Goal: Book appointment/travel/reservation

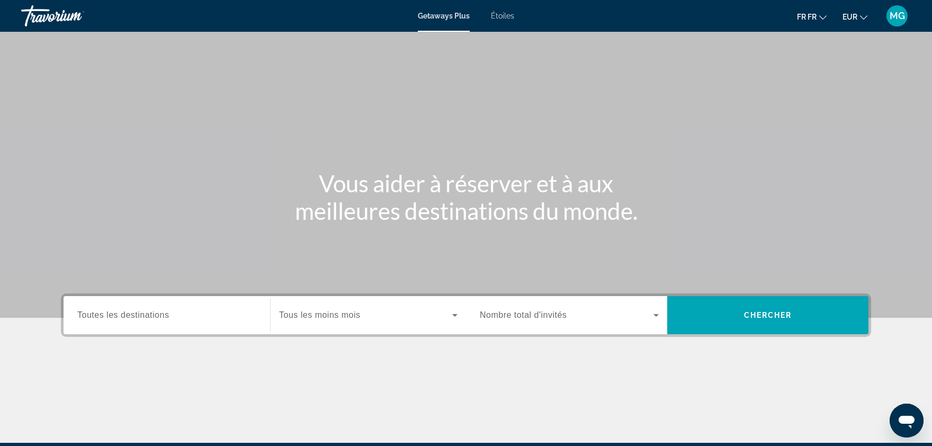
click at [151, 315] on span "Toutes les destinations" at bounding box center [123, 314] width 92 height 9
click at [151, 315] on input "Destination Toutes les destinations" at bounding box center [166, 315] width 179 height 13
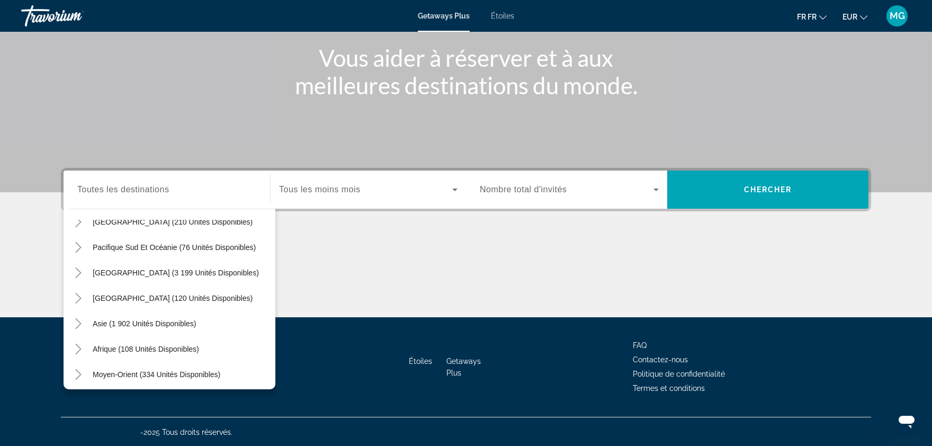
scroll to position [171, 0]
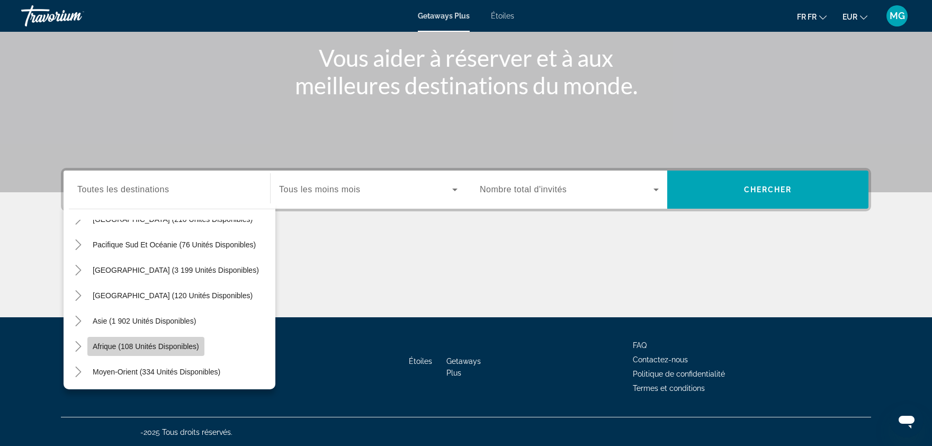
click at [158, 344] on span "Afrique (108 unités disponibles)" at bounding box center [146, 346] width 106 height 8
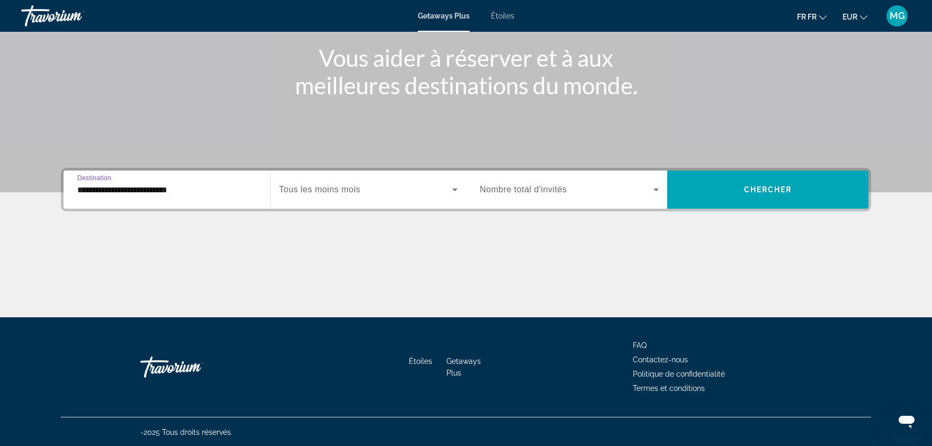
click at [151, 184] on input "**********" at bounding box center [166, 190] width 179 height 13
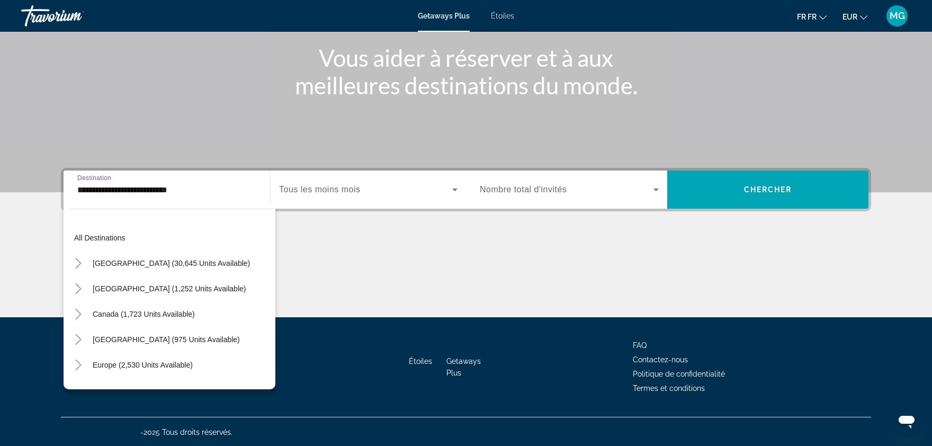
scroll to position [216, 0]
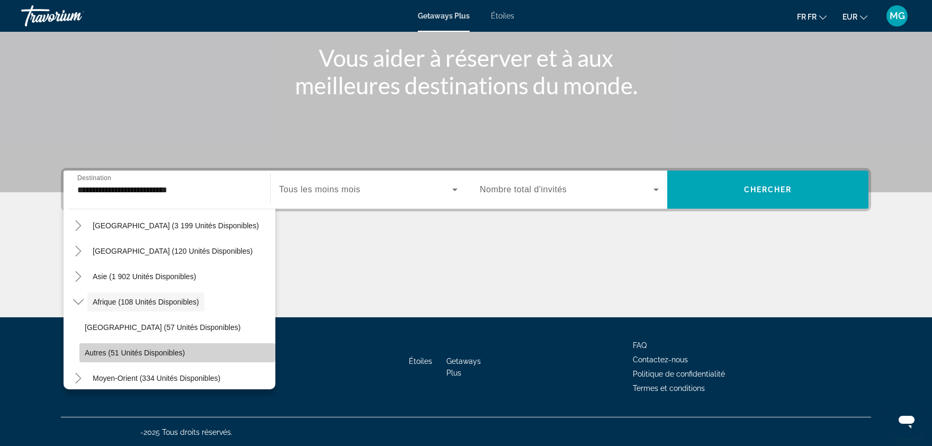
click at [93, 353] on span "Autres (51 unités disponibles)" at bounding box center [135, 353] width 100 height 8
type input "**********"
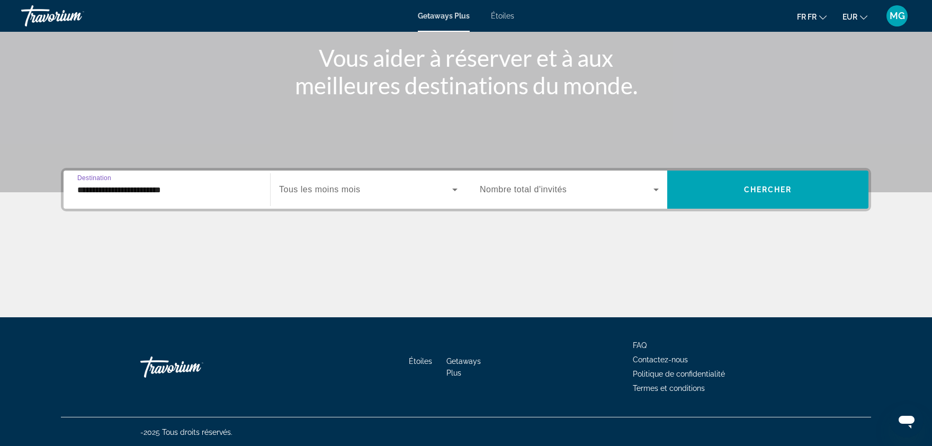
click at [294, 190] on span "Tous les moins mois" at bounding box center [320, 189] width 82 height 9
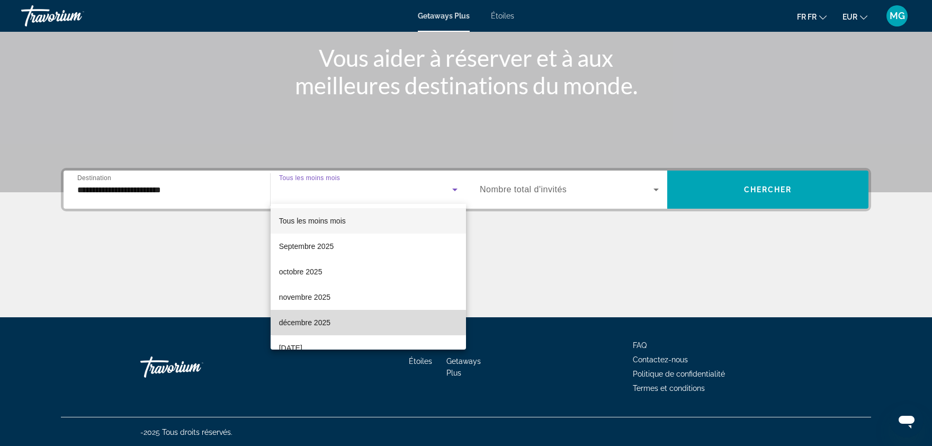
click at [313, 320] on span "décembre 2025" at bounding box center [304, 322] width 51 height 13
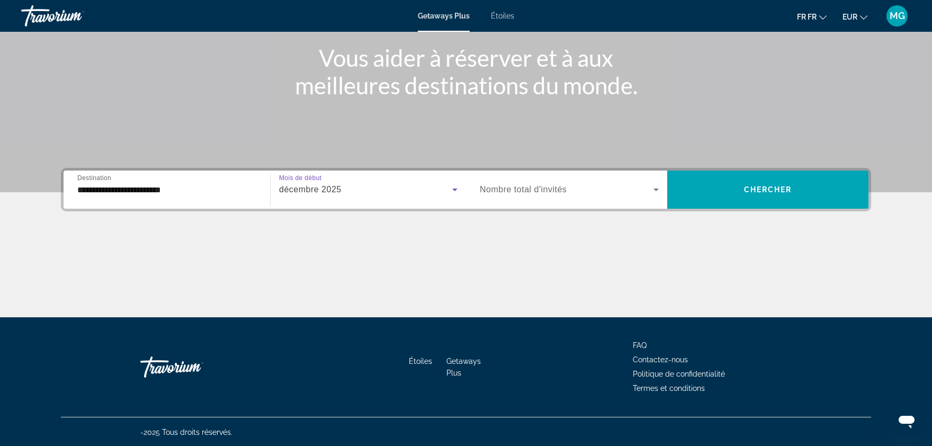
click at [543, 201] on div "Le widget de recherche" at bounding box center [569, 190] width 179 height 30
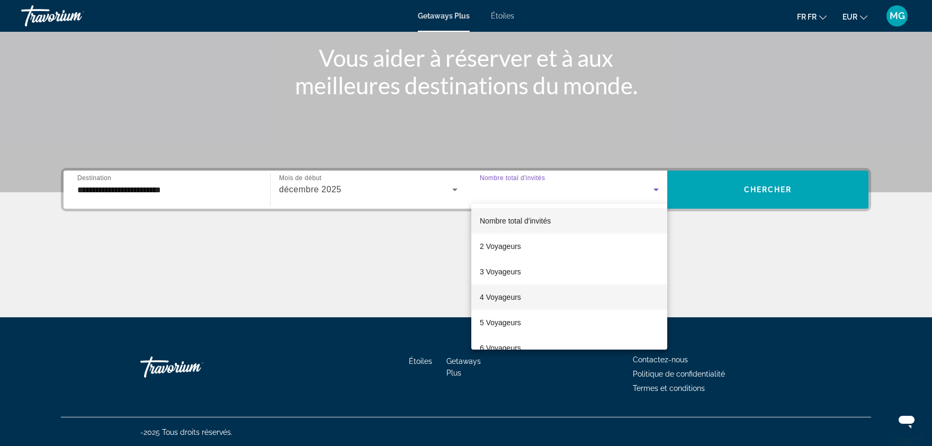
click at [515, 298] on span "4 Voyageurs" at bounding box center [500, 297] width 41 height 13
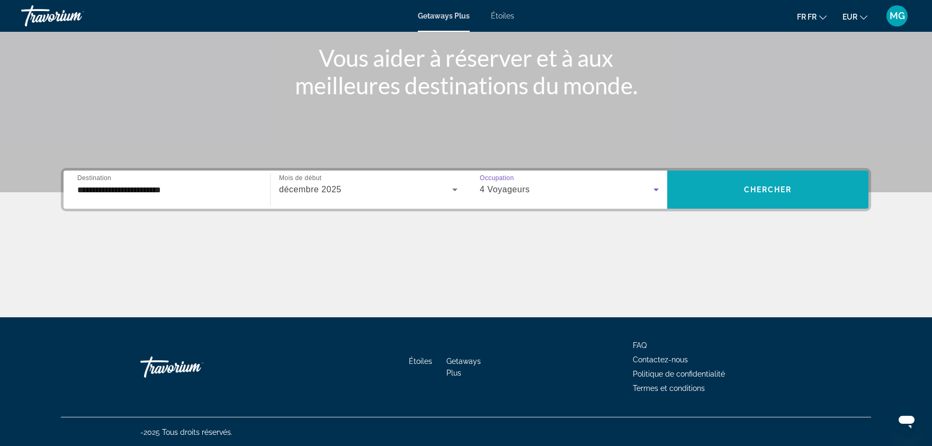
click at [746, 190] on span "Chercher" at bounding box center [768, 189] width 48 height 8
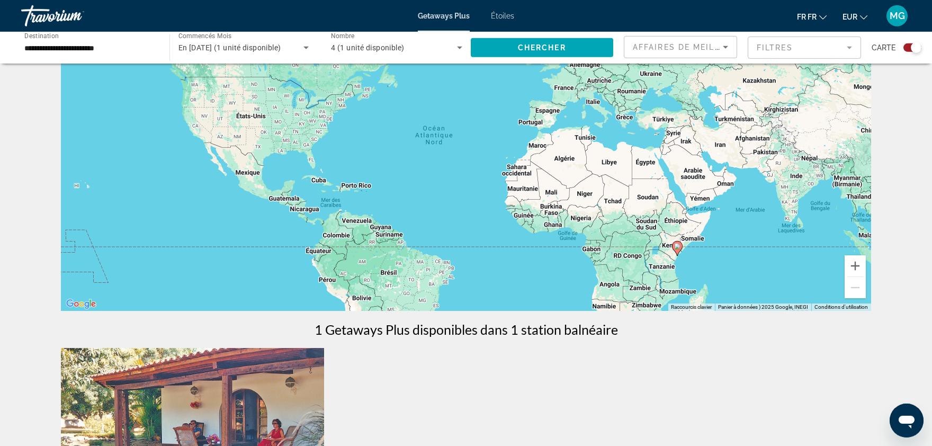
scroll to position [10, 0]
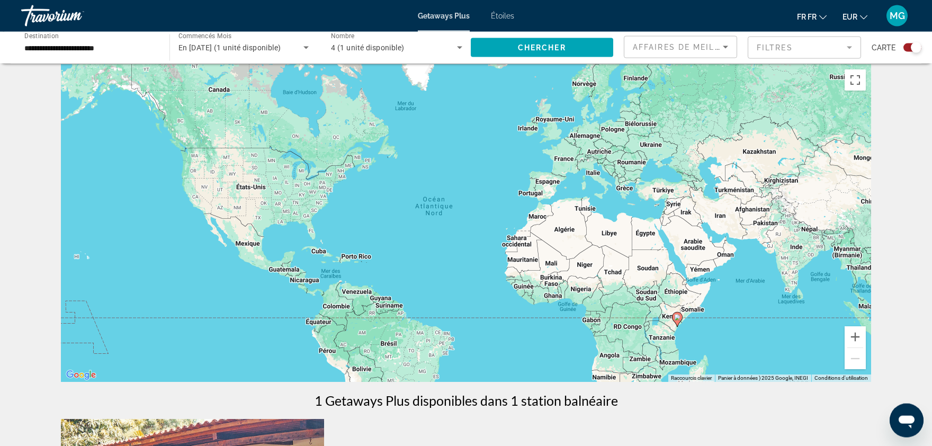
drag, startPoint x: 932, startPoint y: 108, endPoint x: 913, endPoint y: 110, distance: 18.7
click at [913, 110] on div "← Déplacement vers la gauche → Déplacement vers la droite ↑ Déplacement vers le…" at bounding box center [466, 432] width 932 height 736
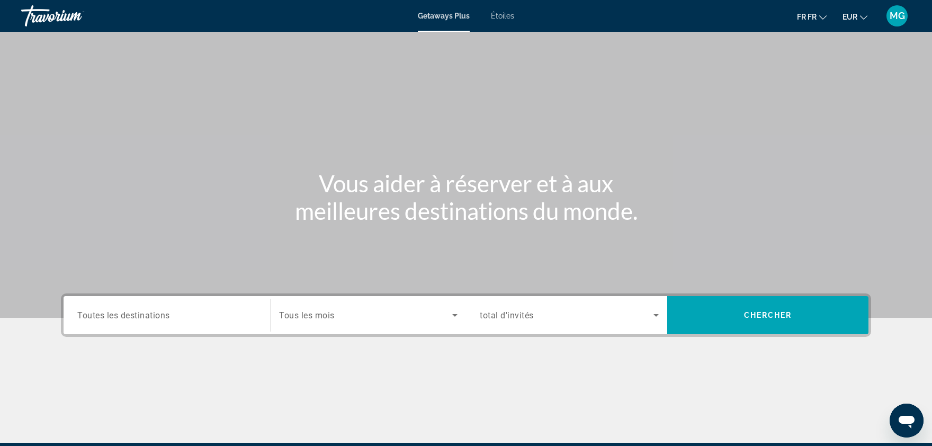
click at [195, 313] on input "Destination Toutes les destinations" at bounding box center [166, 315] width 179 height 13
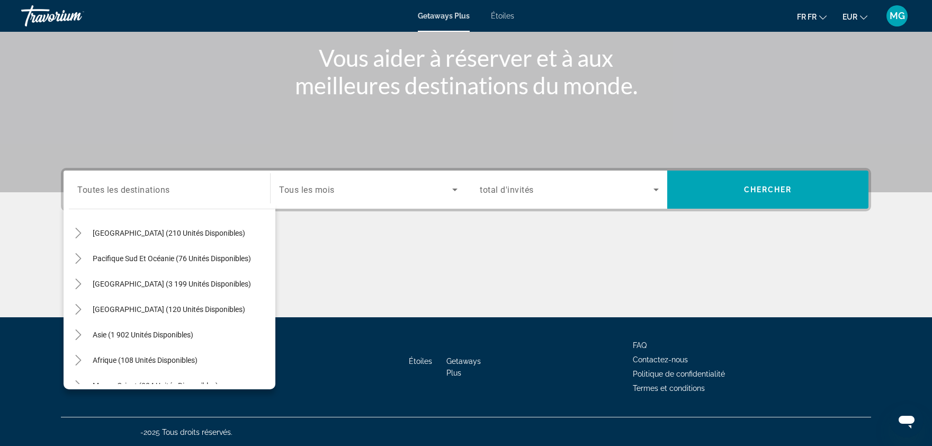
scroll to position [171, 0]
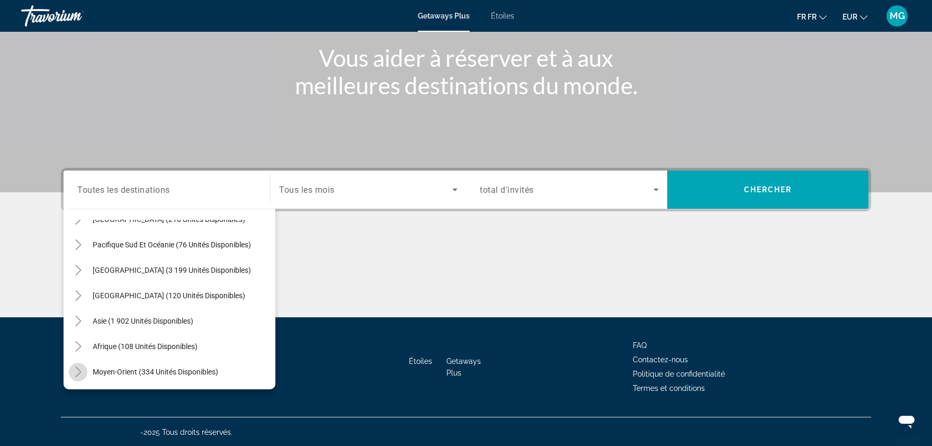
click at [81, 371] on icon "Basculement Moyen-Orient (334 unités disponibles)" at bounding box center [78, 372] width 6 height 11
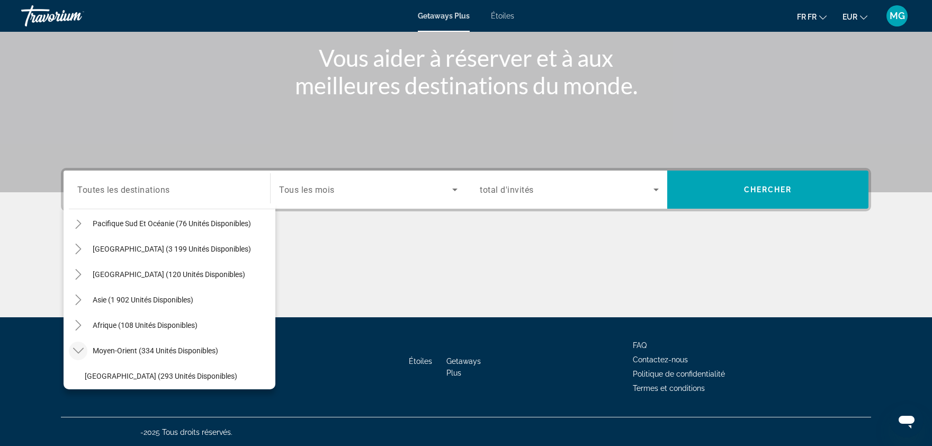
scroll to position [184, 0]
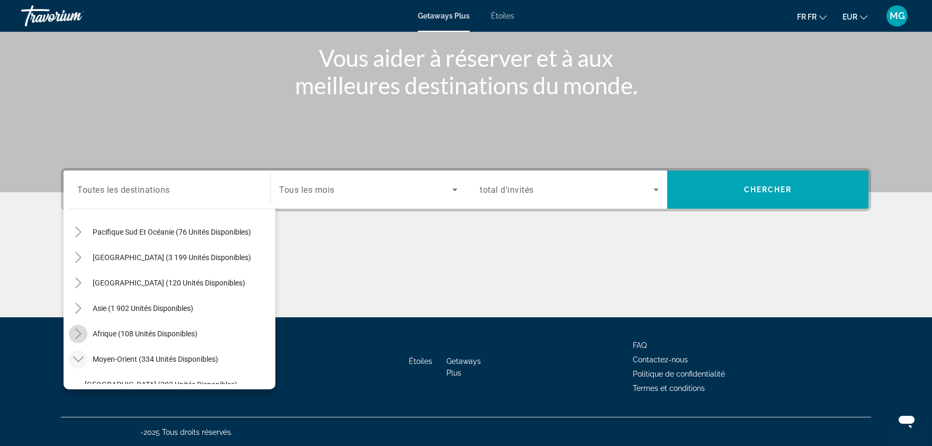
click at [77, 330] on icon "Toggle Africa (108 unités disponibles)" at bounding box center [78, 333] width 11 height 11
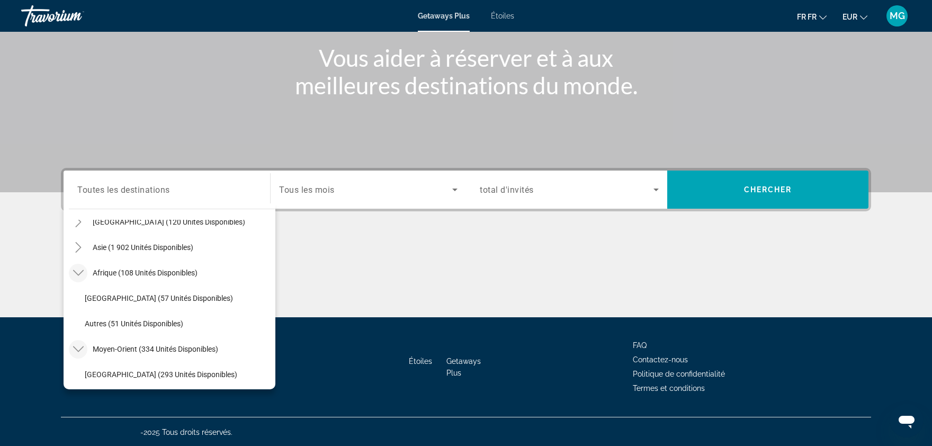
scroll to position [251, 0]
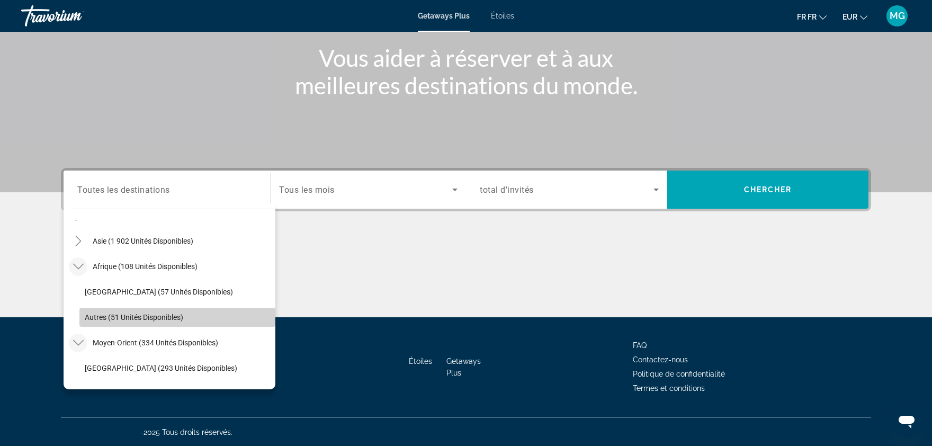
click at [147, 316] on span "Autres (51 unités disponibles)" at bounding box center [134, 317] width 99 height 8
type input "**********"
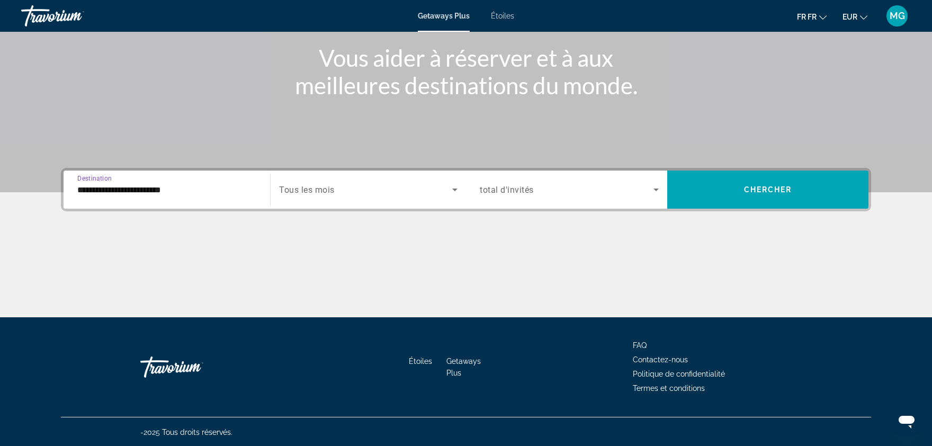
click at [354, 192] on span "Le widget de recherche" at bounding box center [365, 189] width 173 height 13
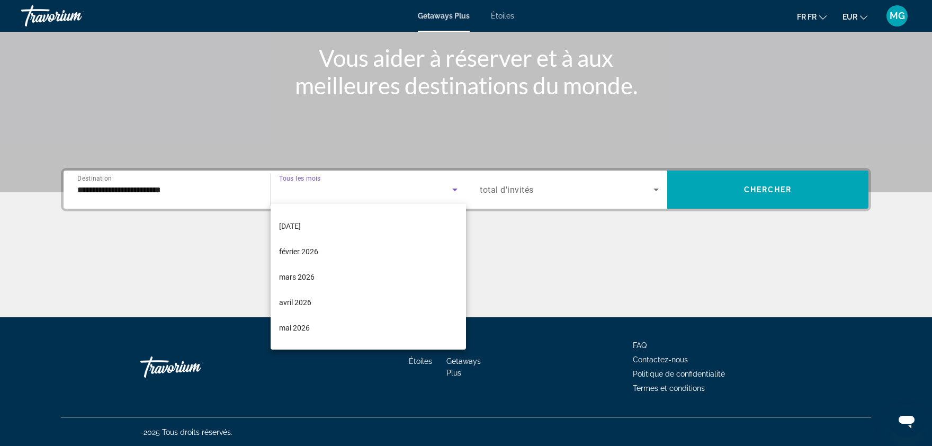
scroll to position [128, 0]
click at [338, 296] on mat-option "avril 2026" at bounding box center [368, 296] width 195 height 25
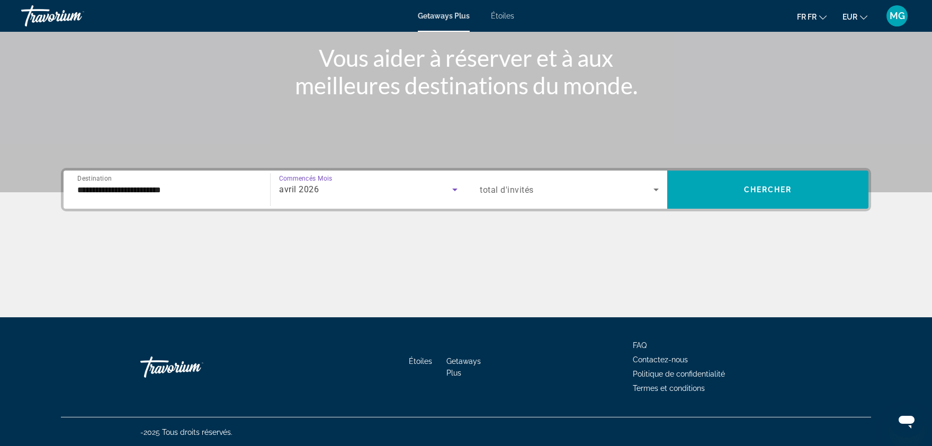
click at [550, 189] on span "Le widget de recherche" at bounding box center [567, 189] width 174 height 13
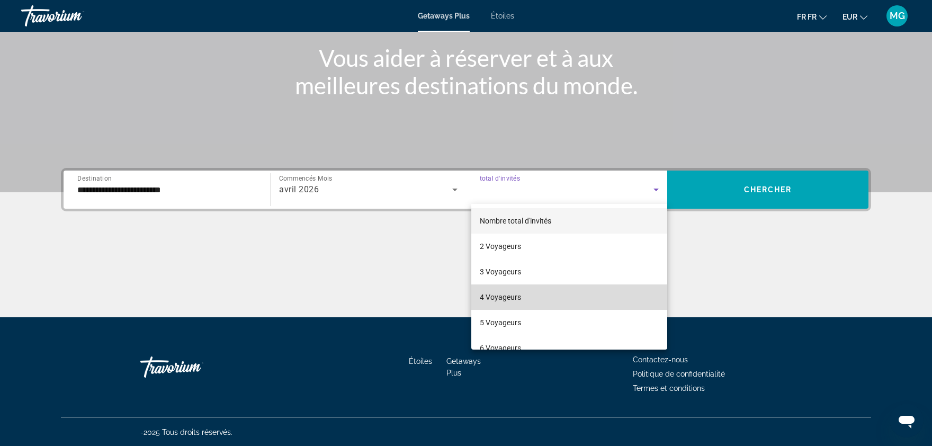
click at [504, 299] on span "4 Voyageurs" at bounding box center [500, 297] width 41 height 13
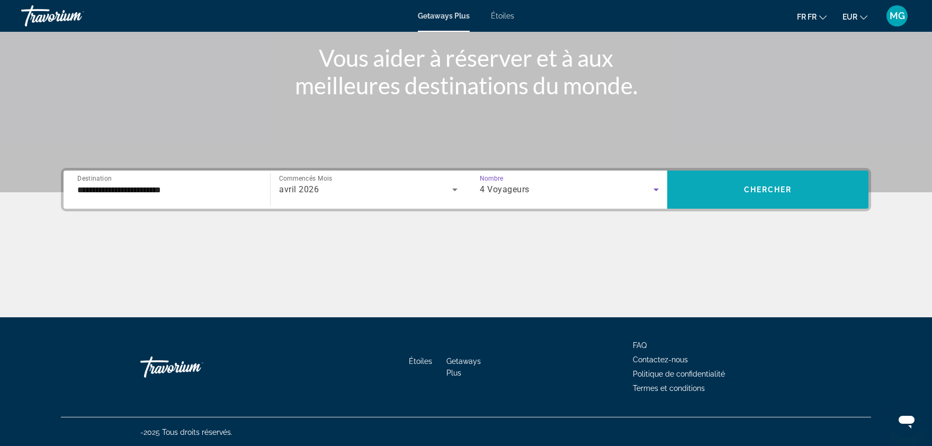
click at [760, 188] on span "Chercher" at bounding box center [768, 189] width 48 height 8
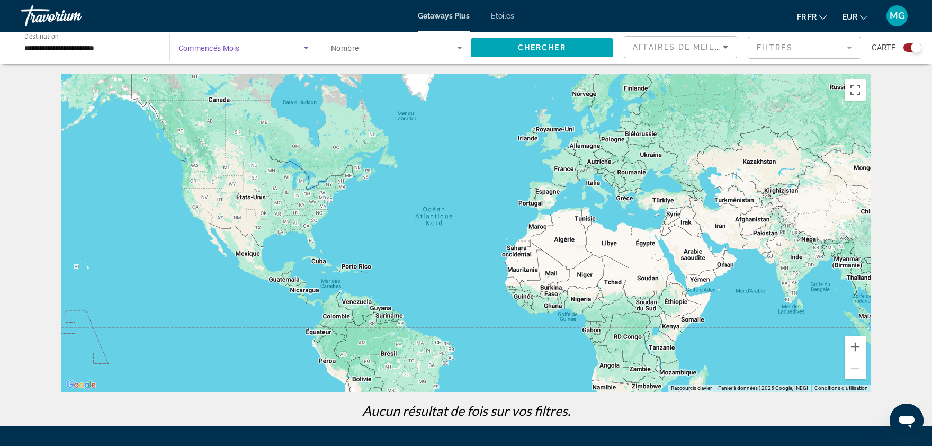
click at [230, 53] on span "Le widget de recherche" at bounding box center [241, 47] width 126 height 13
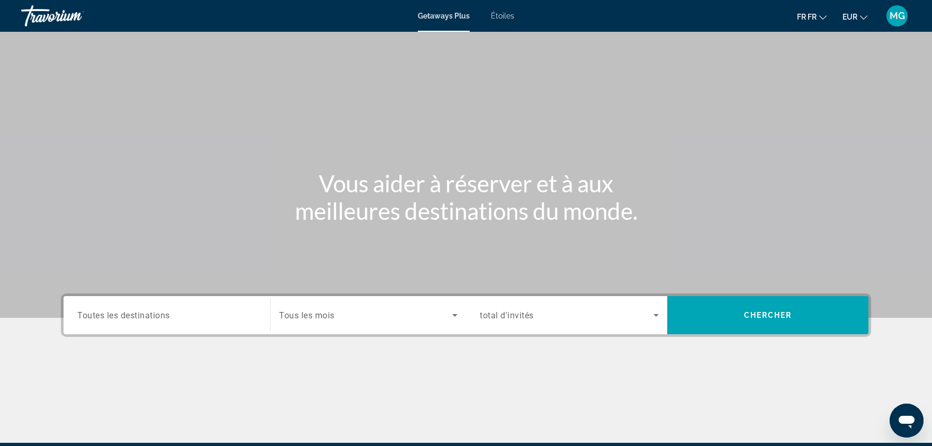
click at [503, 18] on span "Étoiles" at bounding box center [502, 16] width 23 height 8
click at [166, 329] on div "Le widget de recherche" at bounding box center [166, 315] width 179 height 30
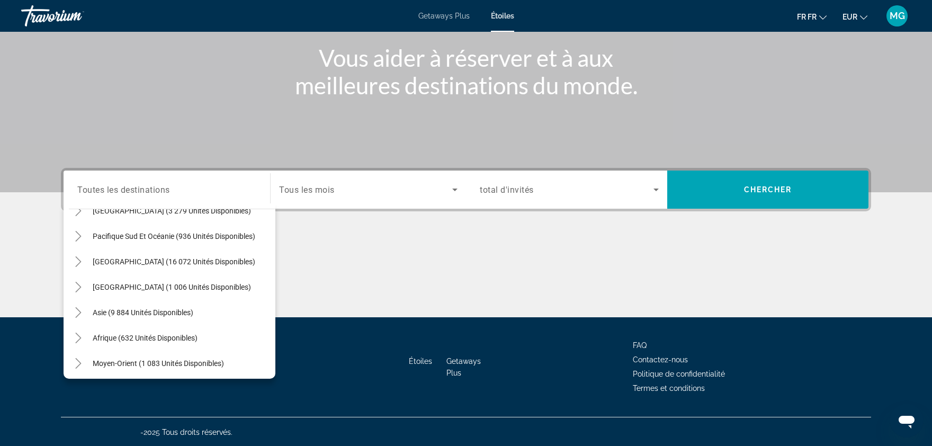
scroll to position [172, 0]
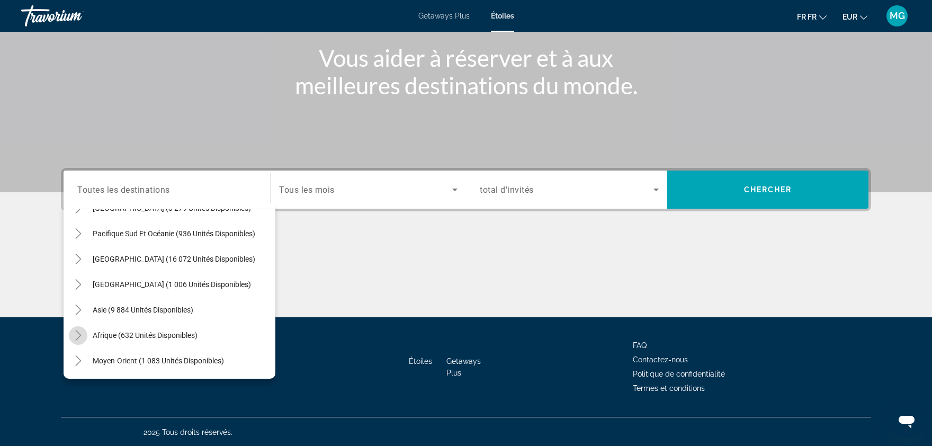
click at [79, 336] on icon "Toggle Africa (632 unités disponibles)" at bounding box center [78, 335] width 6 height 11
click at [146, 362] on span "Maroc (37 unités disponibles)" at bounding box center [159, 360] width 148 height 8
type input "**********"
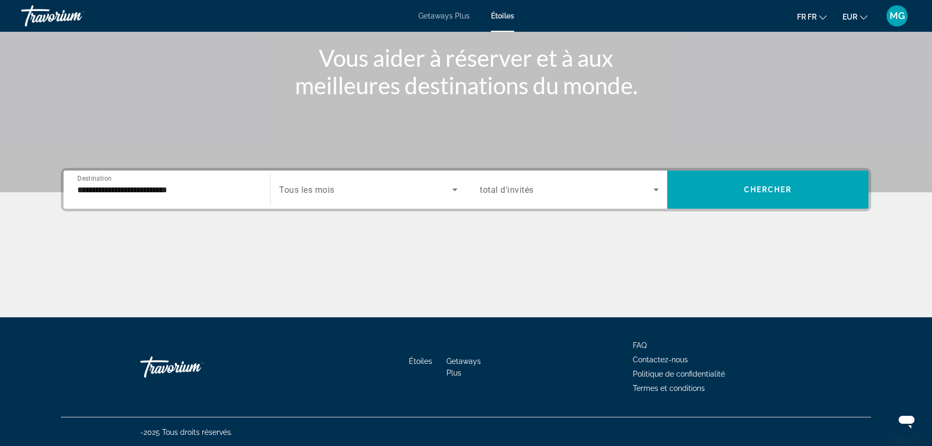
click at [349, 198] on div "Le widget de recherche" at bounding box center [368, 190] width 178 height 30
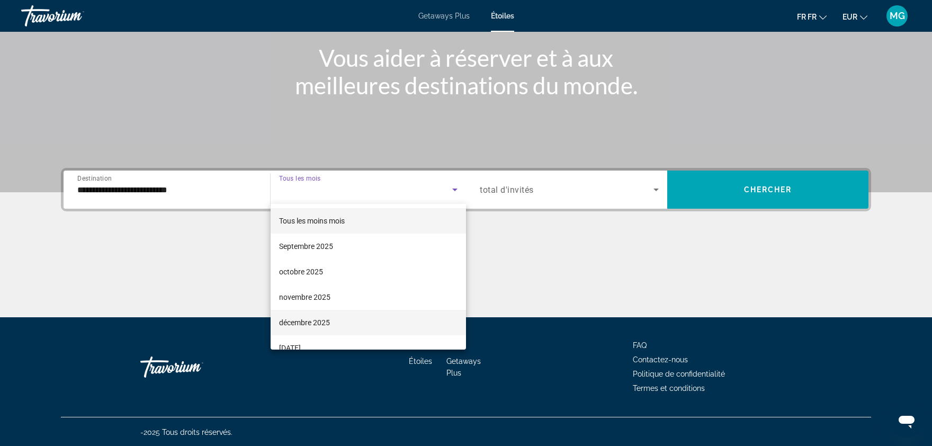
click at [322, 326] on span "décembre 2025" at bounding box center [304, 322] width 51 height 13
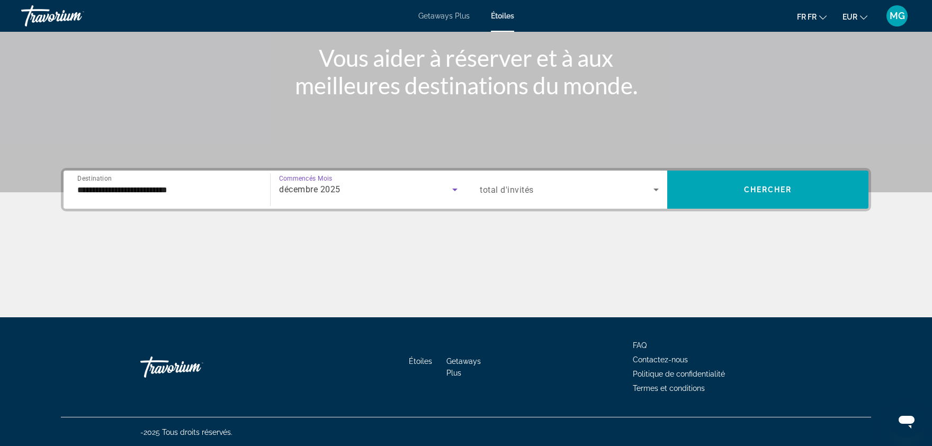
click at [568, 193] on span "Le widget de recherche" at bounding box center [567, 189] width 174 height 13
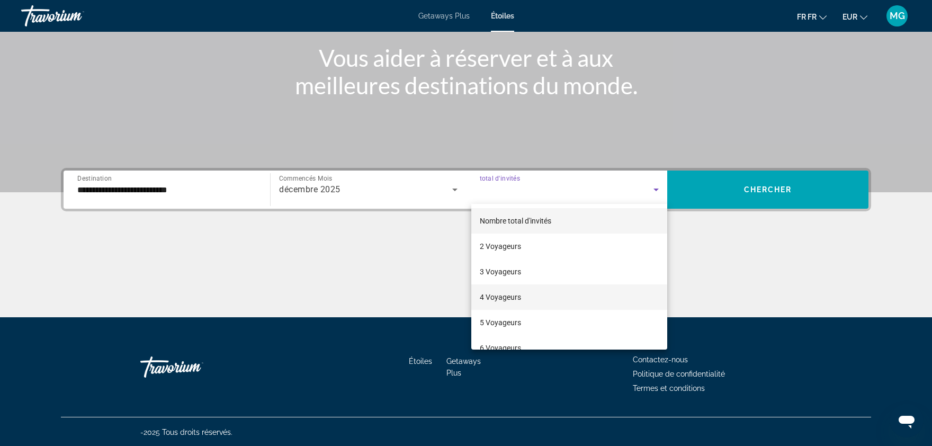
click at [519, 291] on mat-option "4 Voyageurs" at bounding box center [569, 296] width 196 height 25
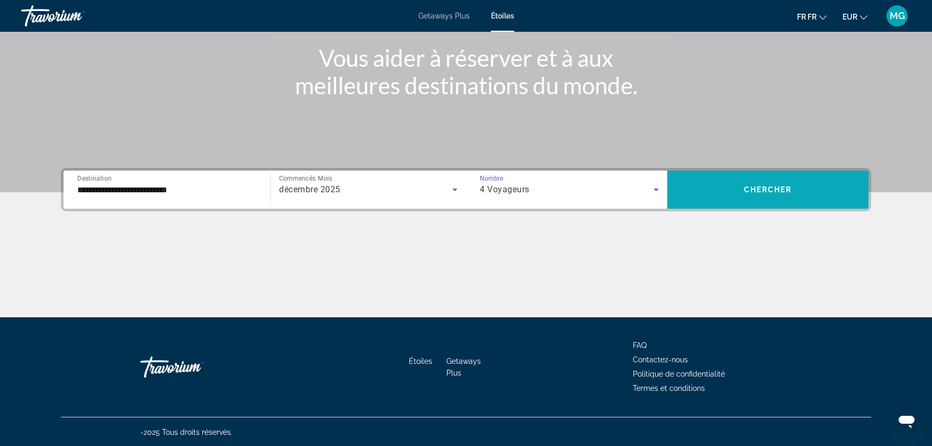
click at [753, 184] on span "Le widget de recherche" at bounding box center [767, 189] width 201 height 25
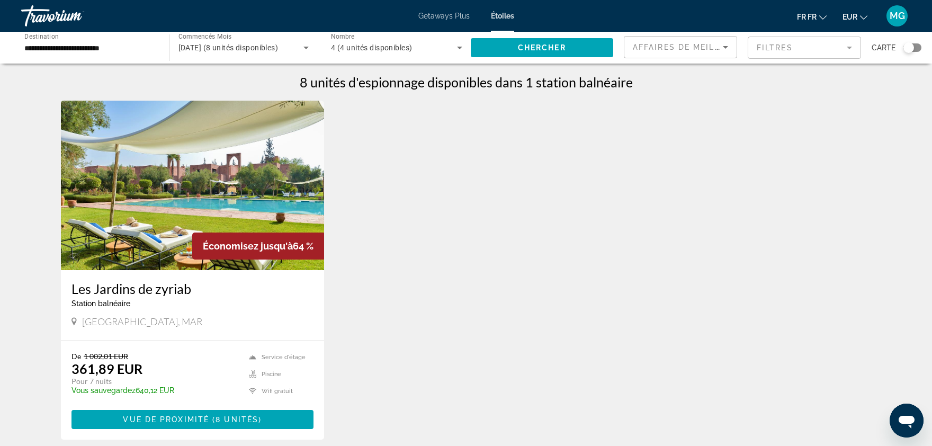
click at [182, 207] on img "Principaux contenus" at bounding box center [192, 185] width 263 height 169
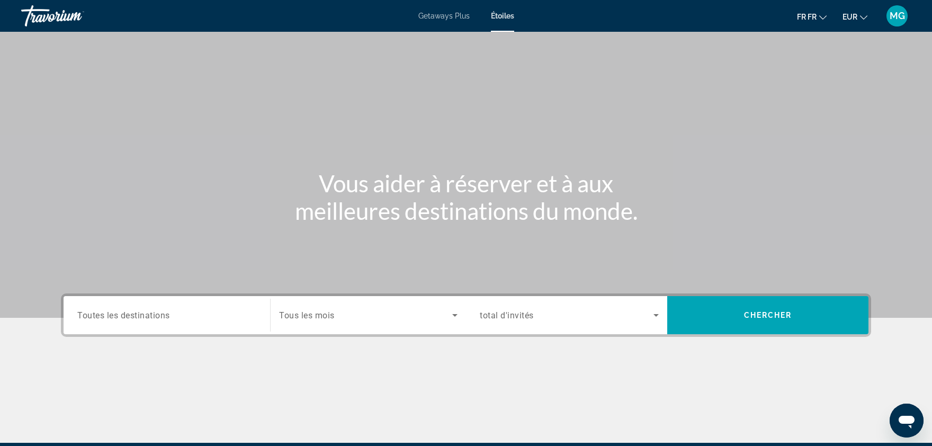
click at [170, 314] on span "Toutes les destinations" at bounding box center [123, 315] width 93 height 10
click at [171, 314] on input "Destination Toutes les destinations" at bounding box center [166, 315] width 179 height 13
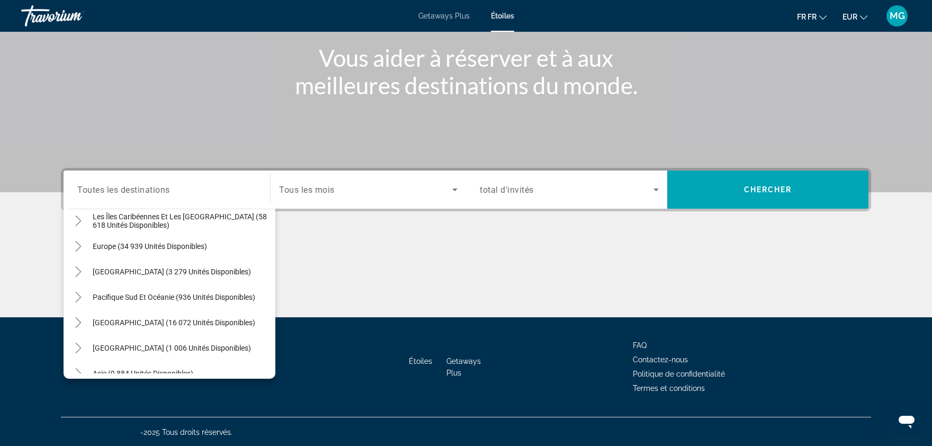
scroll to position [110, 0]
click at [175, 238] on span "Le widget de recherche" at bounding box center [181, 243] width 188 height 25
type input "**********"
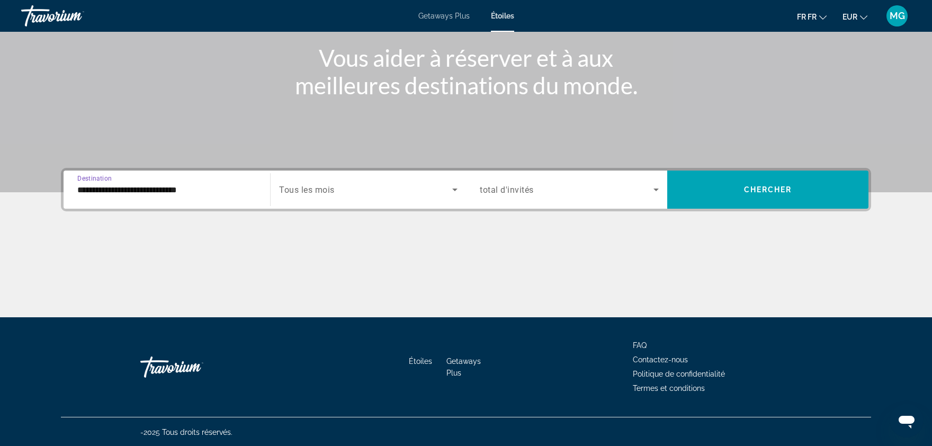
click at [328, 189] on span "Tous les mois" at bounding box center [307, 190] width 56 height 10
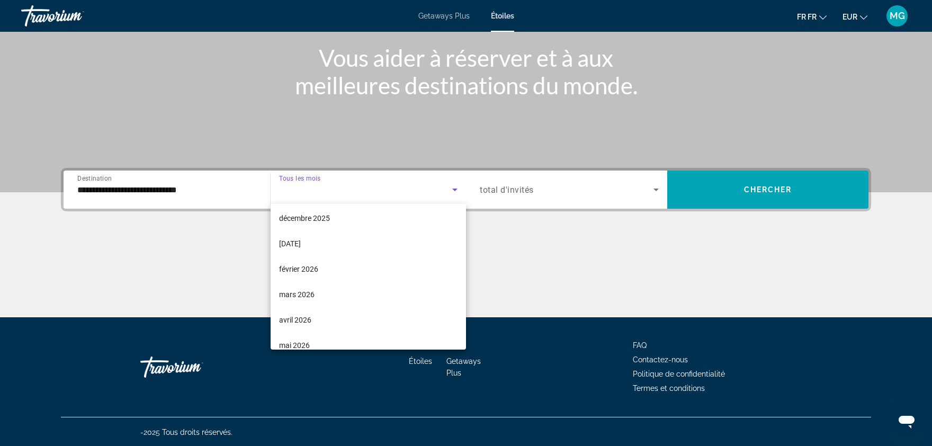
scroll to position [114, 0]
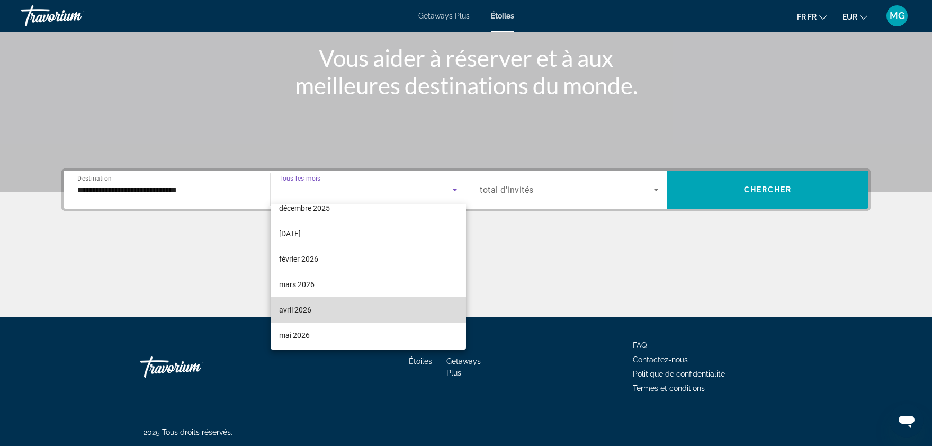
click at [295, 309] on span "avril 2026" at bounding box center [295, 309] width 32 height 13
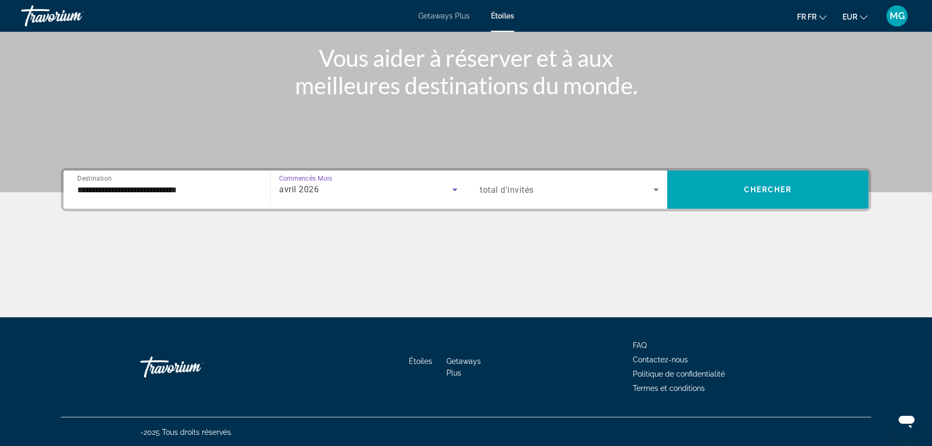
click at [509, 185] on span "total d'invités" at bounding box center [507, 190] width 54 height 10
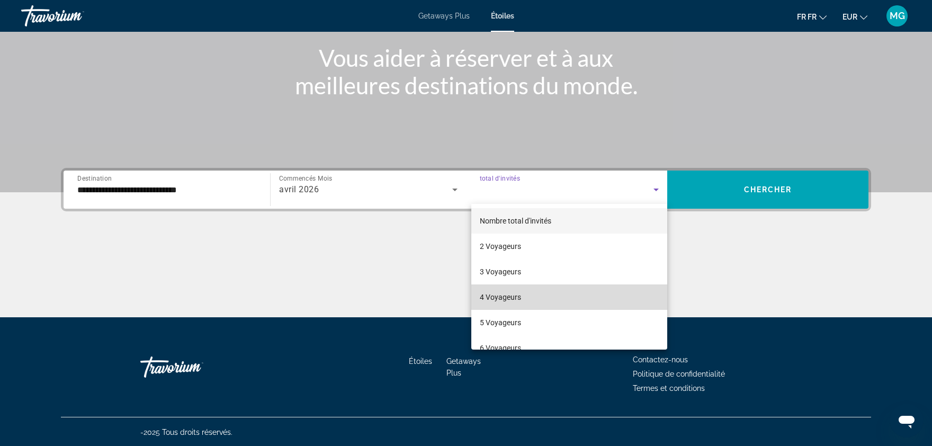
click at [502, 294] on span "4 Voyageurs" at bounding box center [500, 297] width 41 height 13
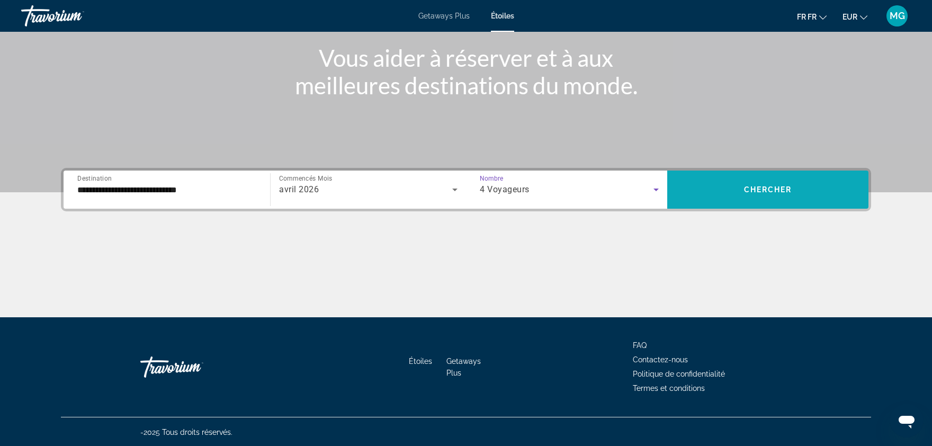
click at [772, 184] on span "Le widget de recherche" at bounding box center [767, 189] width 201 height 25
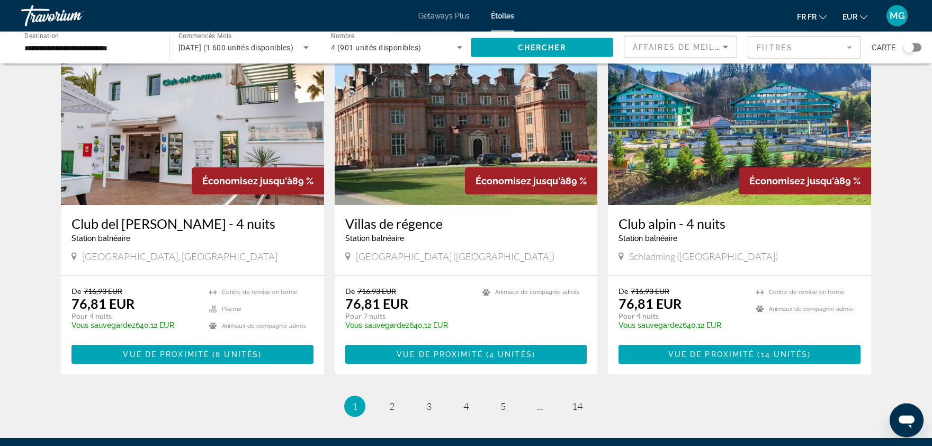
scroll to position [1193, 0]
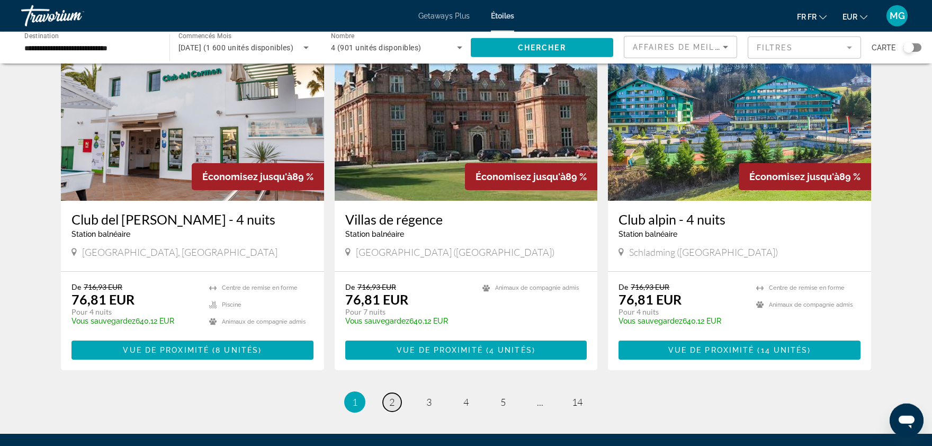
click at [395, 393] on link "page 2" at bounding box center [392, 402] width 19 height 19
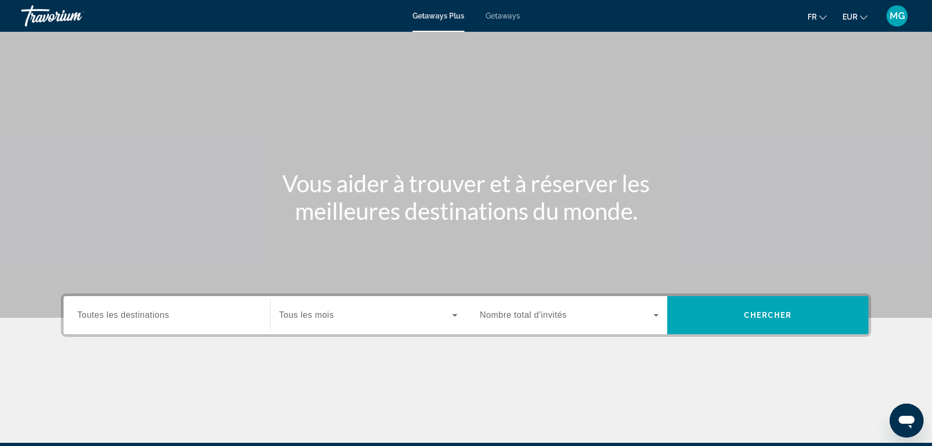
click at [139, 300] on div "Destination Toutes les destinations" at bounding box center [167, 315] width 196 height 38
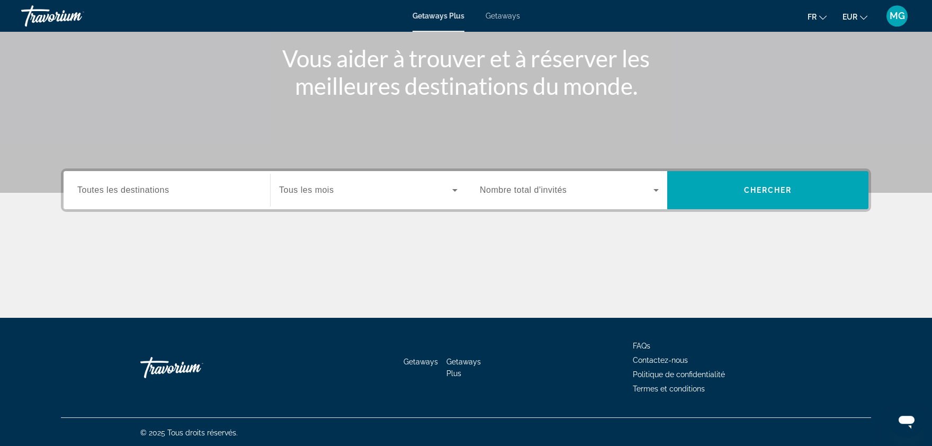
scroll to position [126, 0]
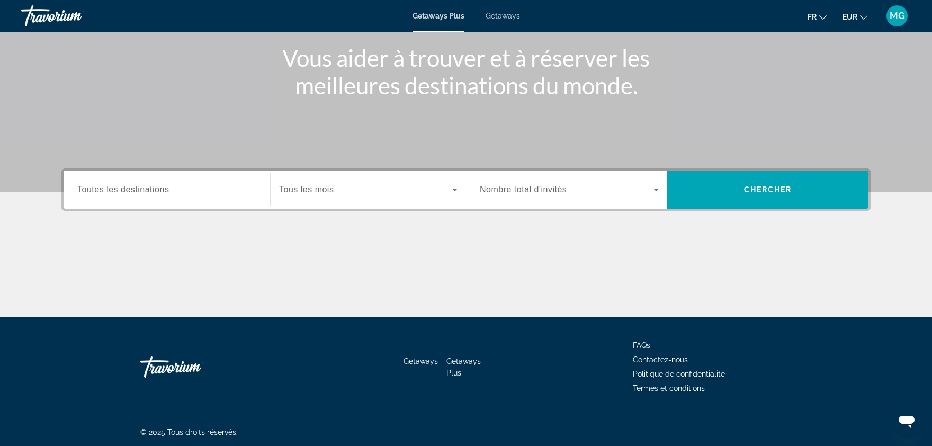
click at [358, 172] on div "Start Month Tous les mois" at bounding box center [368, 190] width 196 height 38
click at [347, 186] on span "Search widget" at bounding box center [365, 189] width 173 height 13
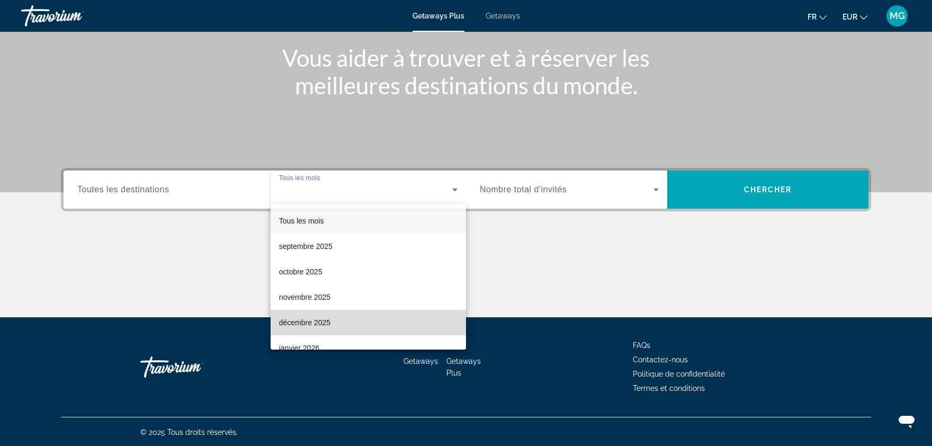
click at [328, 324] on span "décembre 2025" at bounding box center [304, 322] width 51 height 13
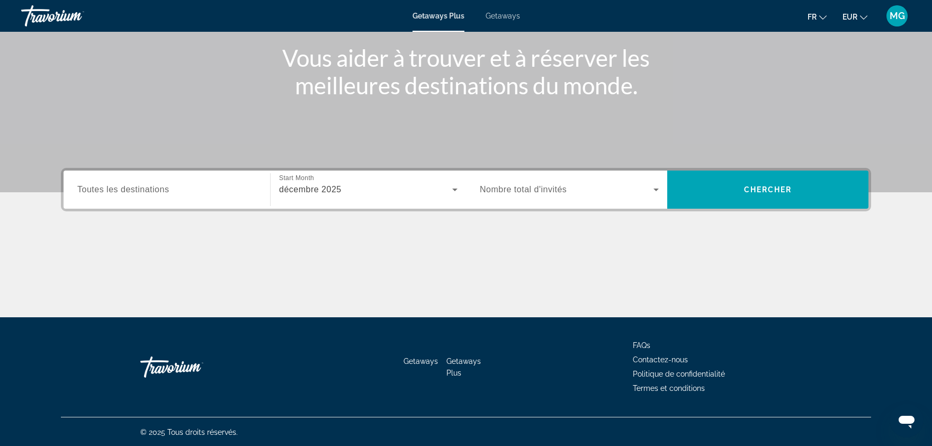
click at [547, 185] on span "Nombre total d'invités" at bounding box center [523, 189] width 87 height 9
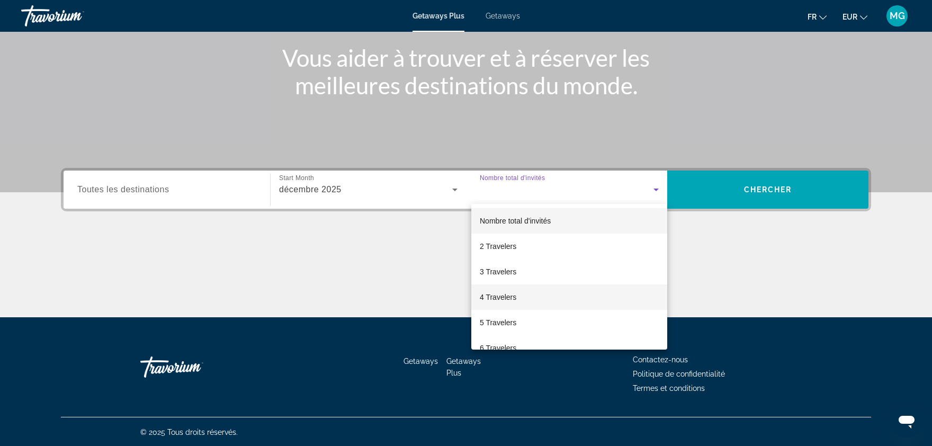
click at [499, 297] on span "4 Travelers" at bounding box center [498, 297] width 37 height 13
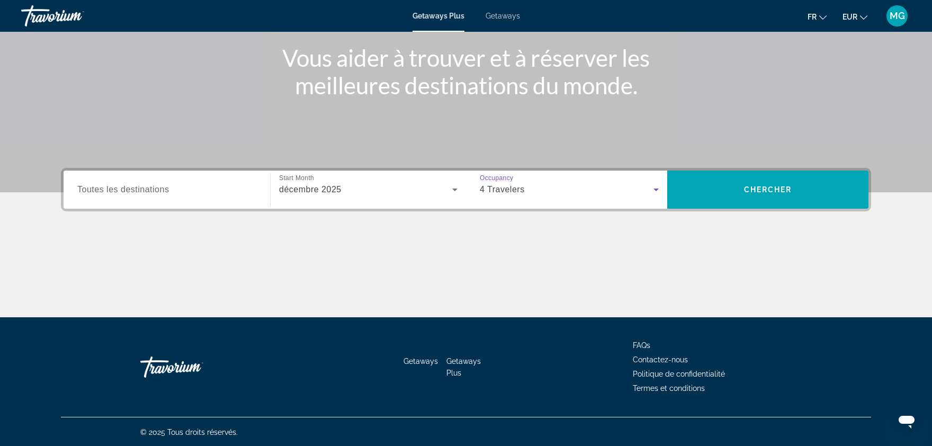
click at [496, 19] on span "Getaways" at bounding box center [503, 16] width 34 height 8
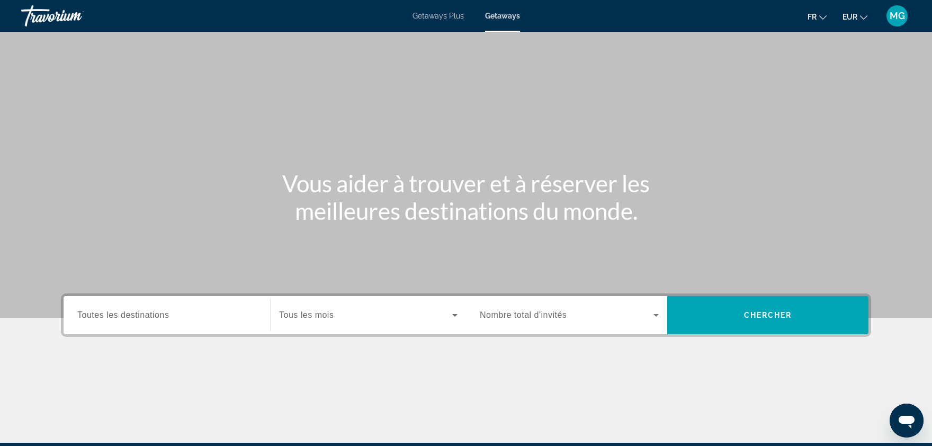
click at [345, 319] on span "Search widget" at bounding box center [365, 315] width 173 height 13
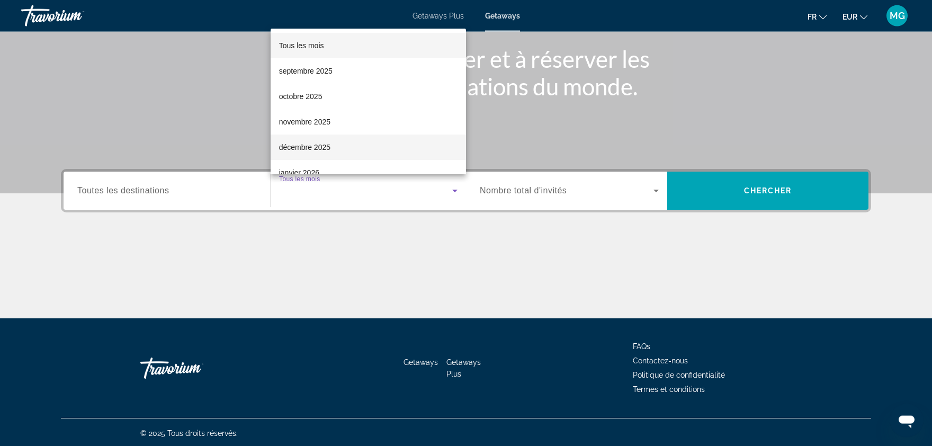
scroll to position [126, 0]
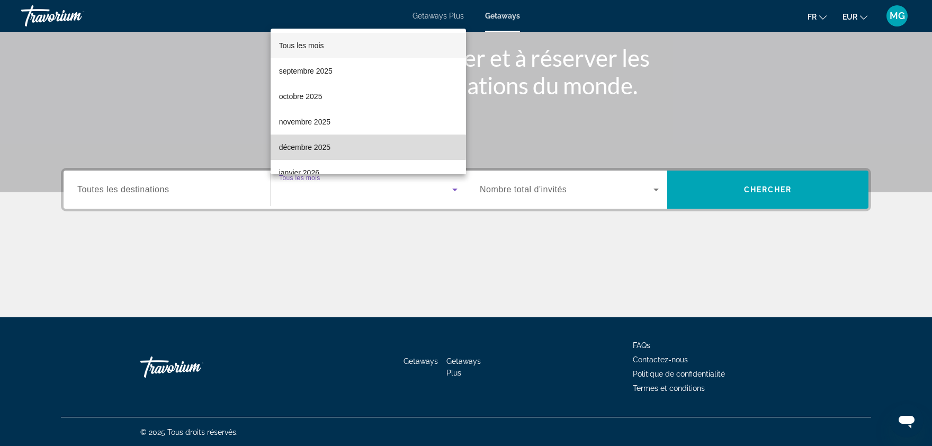
click at [347, 147] on mat-option "décembre 2025" at bounding box center [368, 147] width 195 height 25
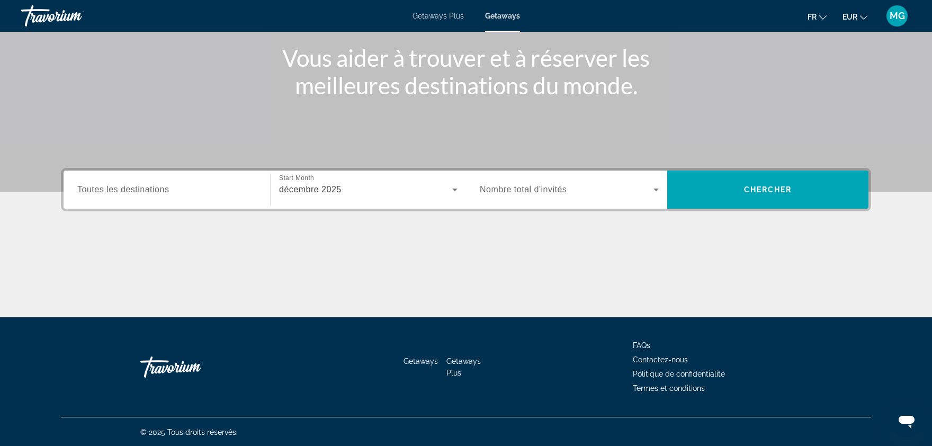
click at [506, 185] on span "Nombre total d'invités" at bounding box center [523, 189] width 87 height 9
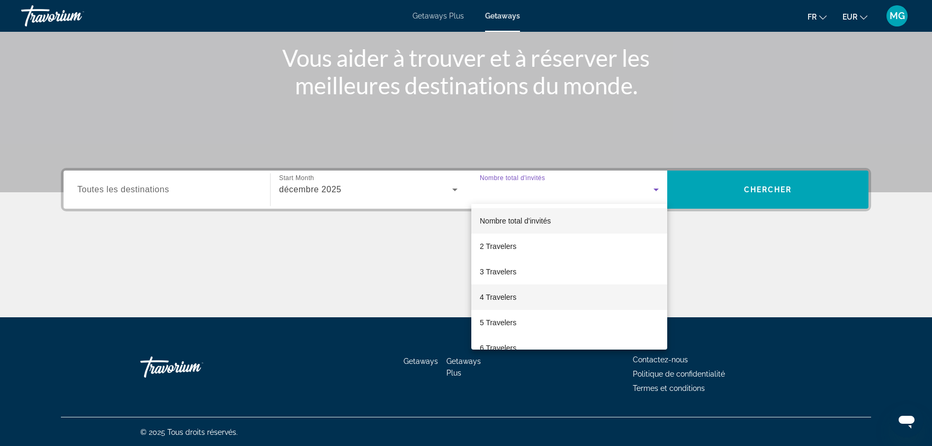
click at [508, 293] on span "4 Travelers" at bounding box center [498, 297] width 37 height 13
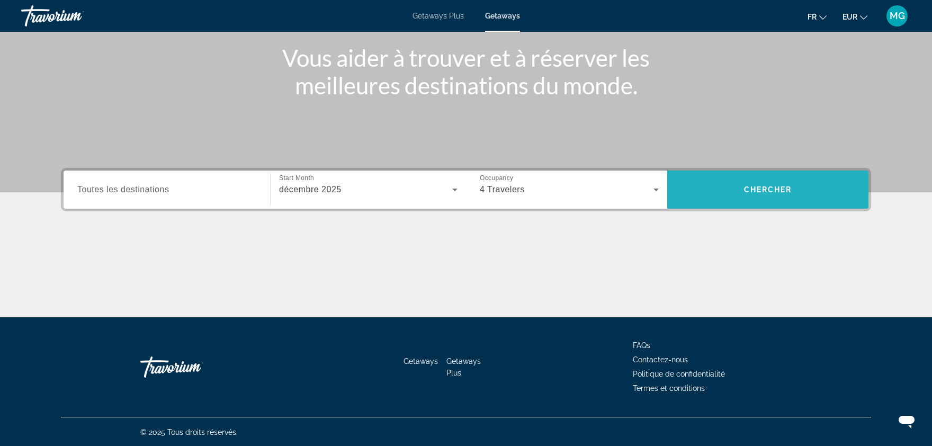
click at [747, 194] on span "Search widget" at bounding box center [767, 189] width 201 height 25
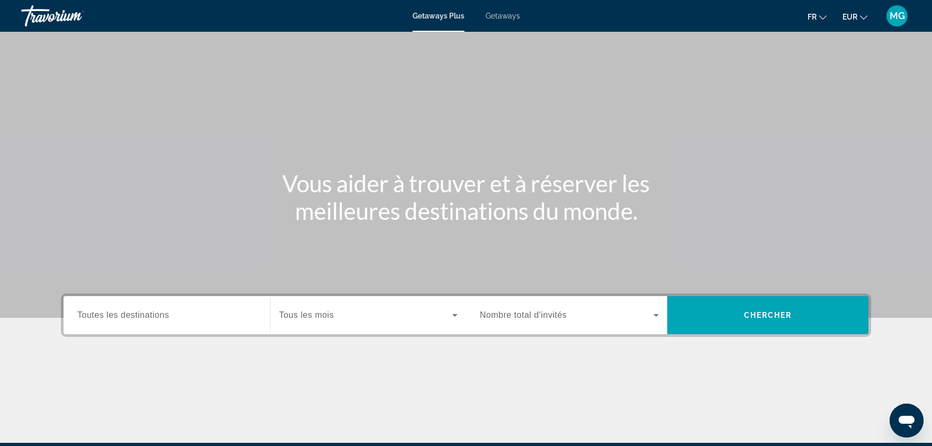
click at [492, 21] on div "Getaways Plus Getaways fr English Español Français Italiano Português русский E…" at bounding box center [466, 16] width 932 height 28
click at [499, 17] on span "Getaways" at bounding box center [503, 16] width 34 height 8
click at [235, 326] on div "Search widget" at bounding box center [166, 315] width 179 height 30
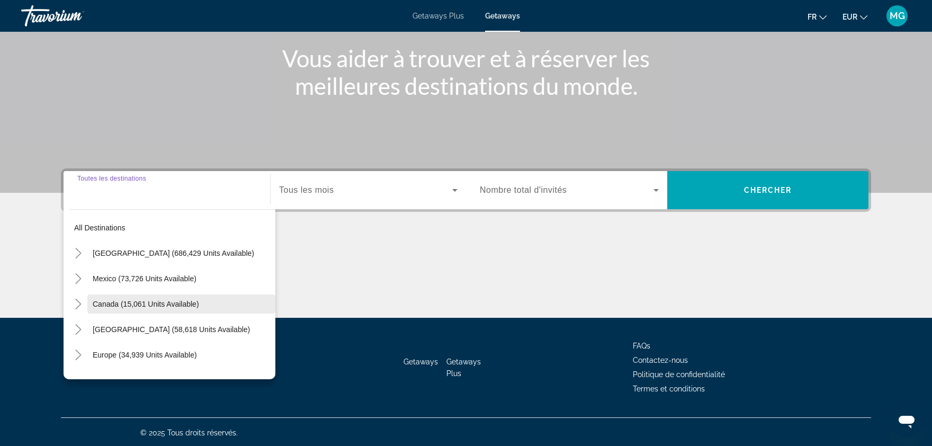
scroll to position [126, 0]
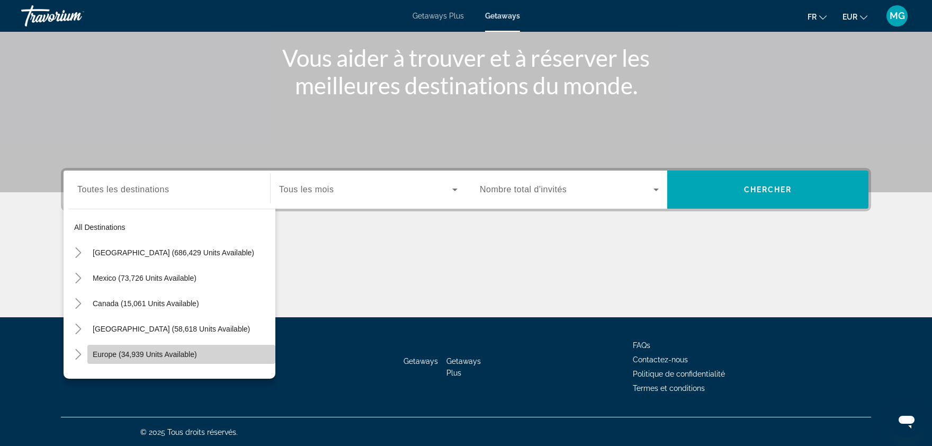
click at [160, 353] on span "Europe (34,939 units available)" at bounding box center [145, 354] width 104 height 8
type input "**********"
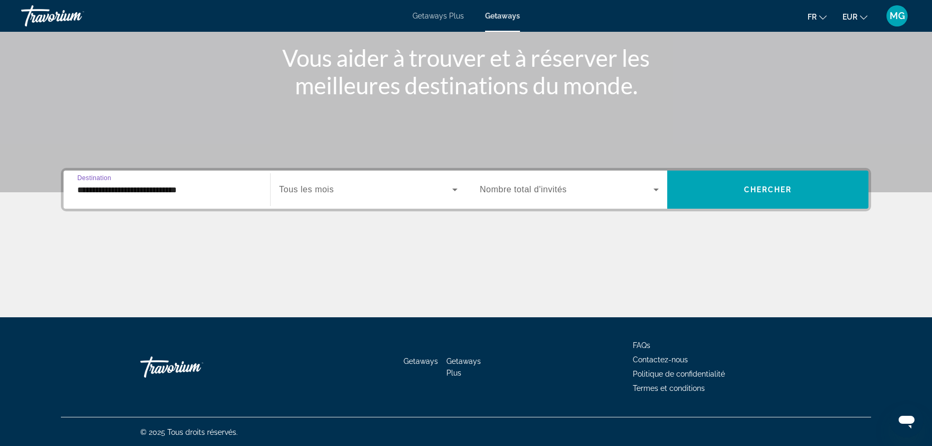
click at [341, 202] on div "Search widget" at bounding box center [368, 190] width 178 height 30
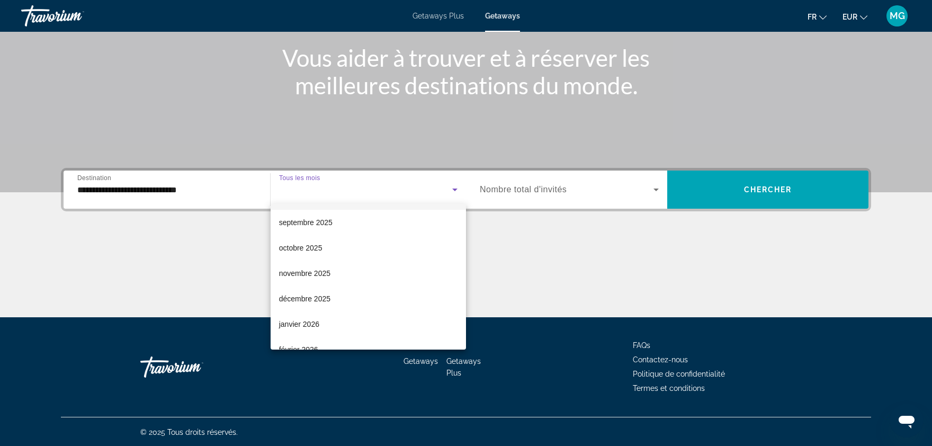
scroll to position [29, 0]
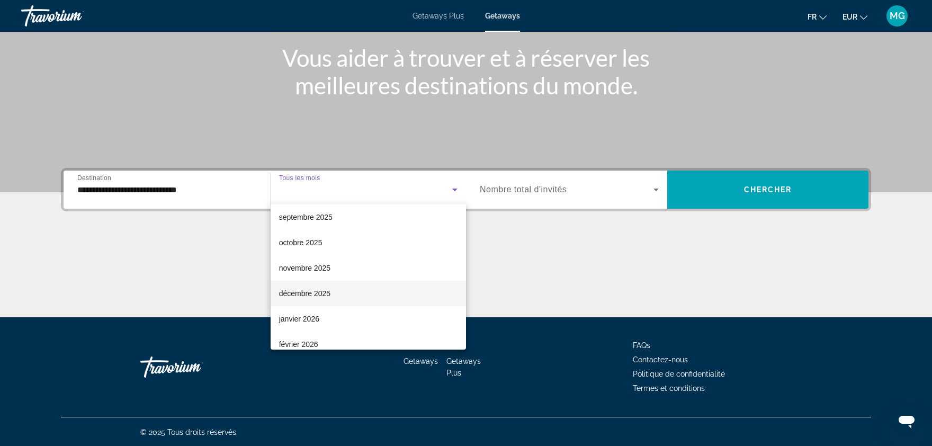
click at [313, 288] on span "décembre 2025" at bounding box center [304, 293] width 51 height 13
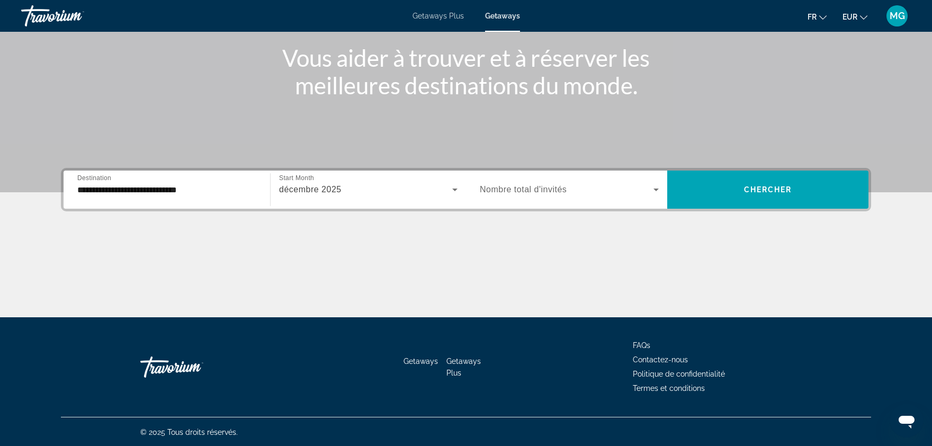
click at [523, 188] on span "Nombre total d'invités" at bounding box center [523, 189] width 87 height 9
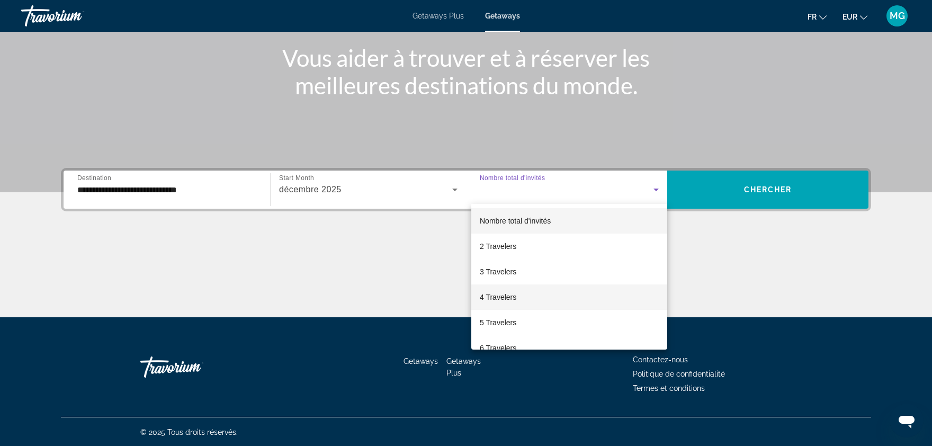
click at [510, 291] on mat-option "4 Travelers" at bounding box center [569, 296] width 196 height 25
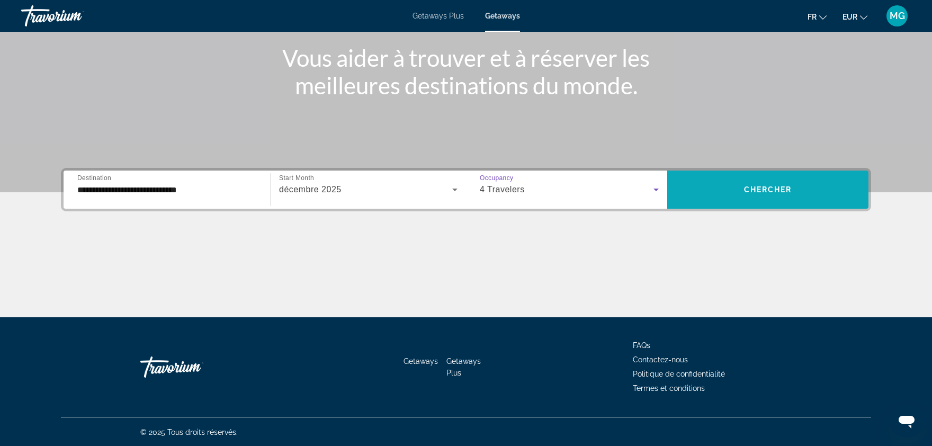
click at [767, 192] on span "Chercher" at bounding box center [768, 189] width 48 height 8
